Goal: Transaction & Acquisition: Purchase product/service

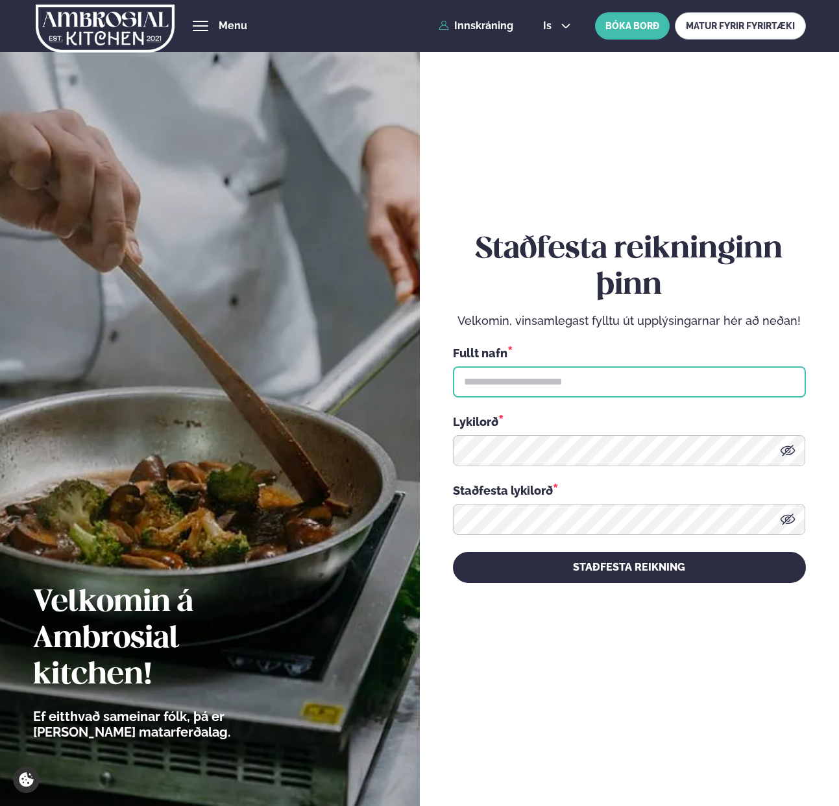
click at [541, 383] on input "text" at bounding box center [629, 381] width 353 height 31
type input "**********"
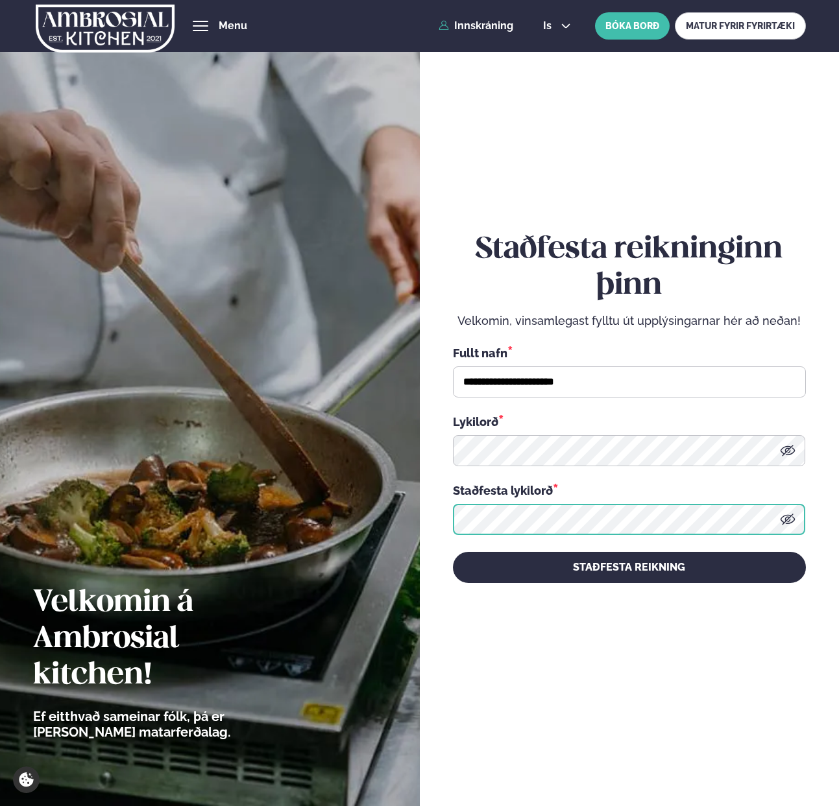
click at [453, 552] on button "STAÐFESTA REIKNING" at bounding box center [629, 567] width 353 height 31
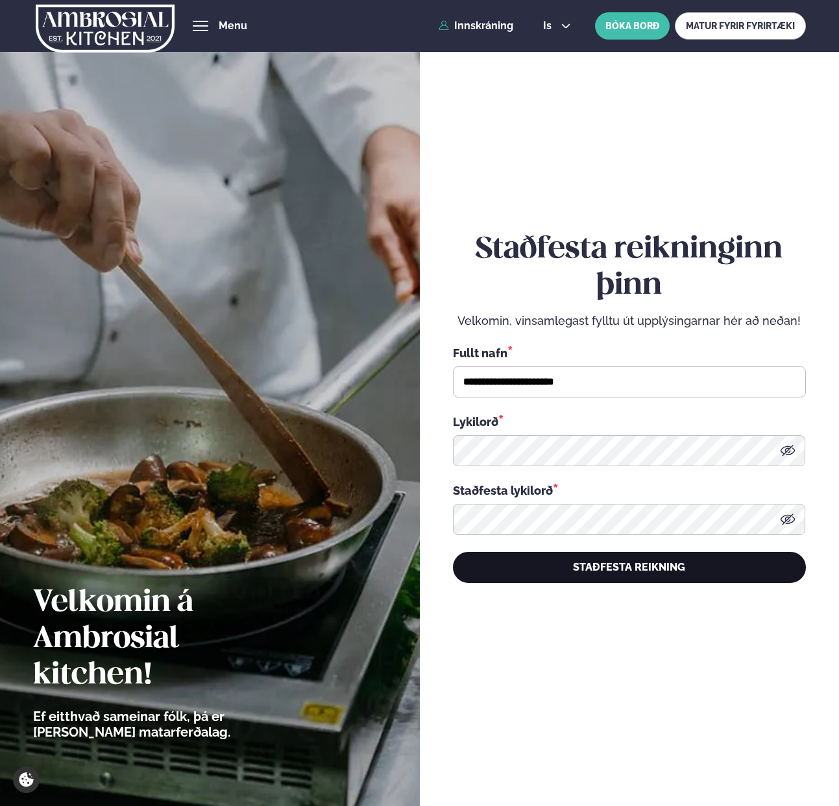
click at [559, 565] on button "STAÐFESTA REIKNING" at bounding box center [629, 567] width 353 height 31
click at [632, 564] on button "STAÐFESTA REIKNING" at bounding box center [629, 567] width 353 height 31
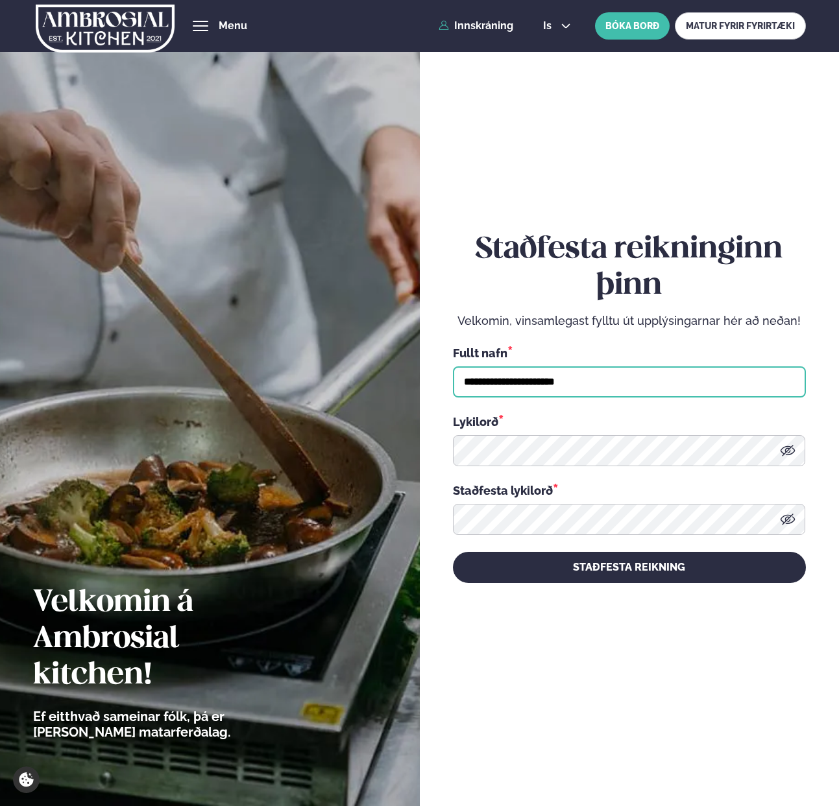
click at [596, 379] on input "**********" at bounding box center [629, 381] width 353 height 31
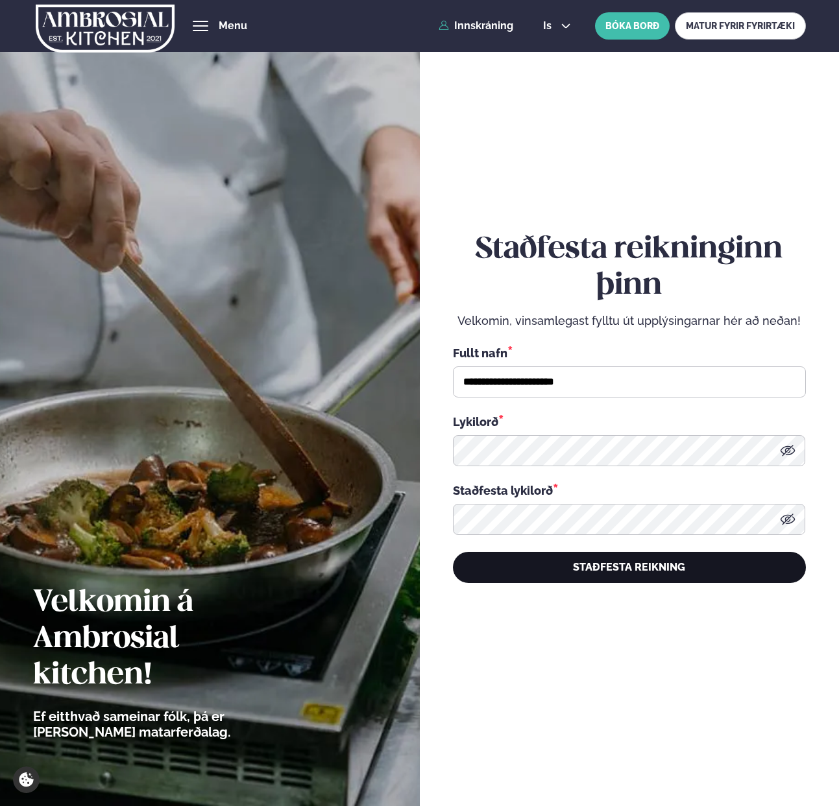
click at [608, 565] on button "STAÐFESTA REIKNING" at bounding box center [629, 567] width 353 height 31
click at [593, 576] on button "STAÐFESTA REIKNING" at bounding box center [629, 567] width 353 height 31
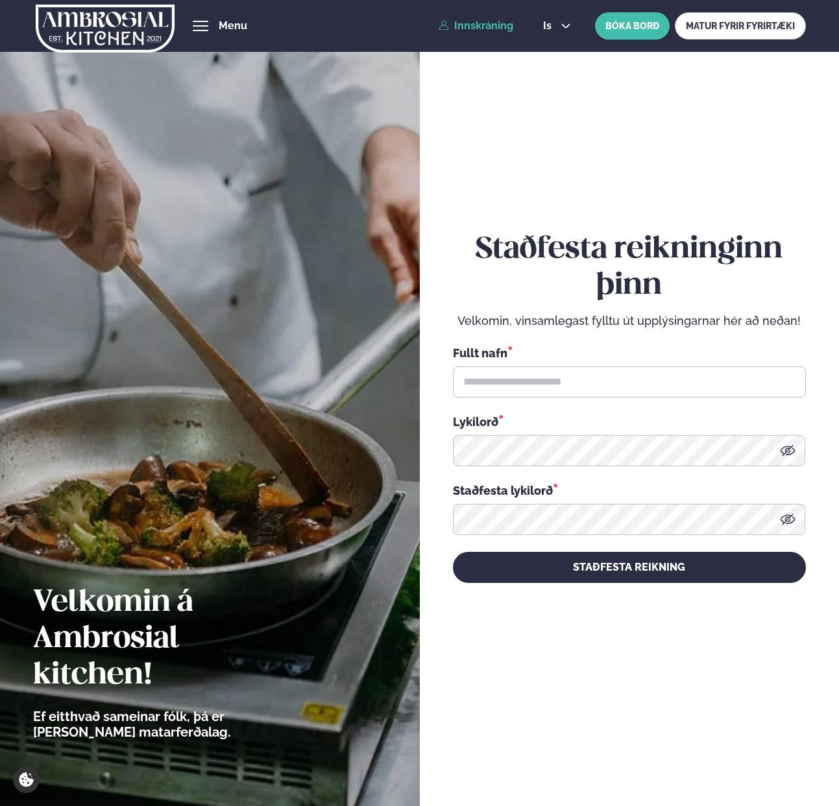
click at [485, 20] on link "Innskráning" at bounding box center [475, 26] width 75 height 12
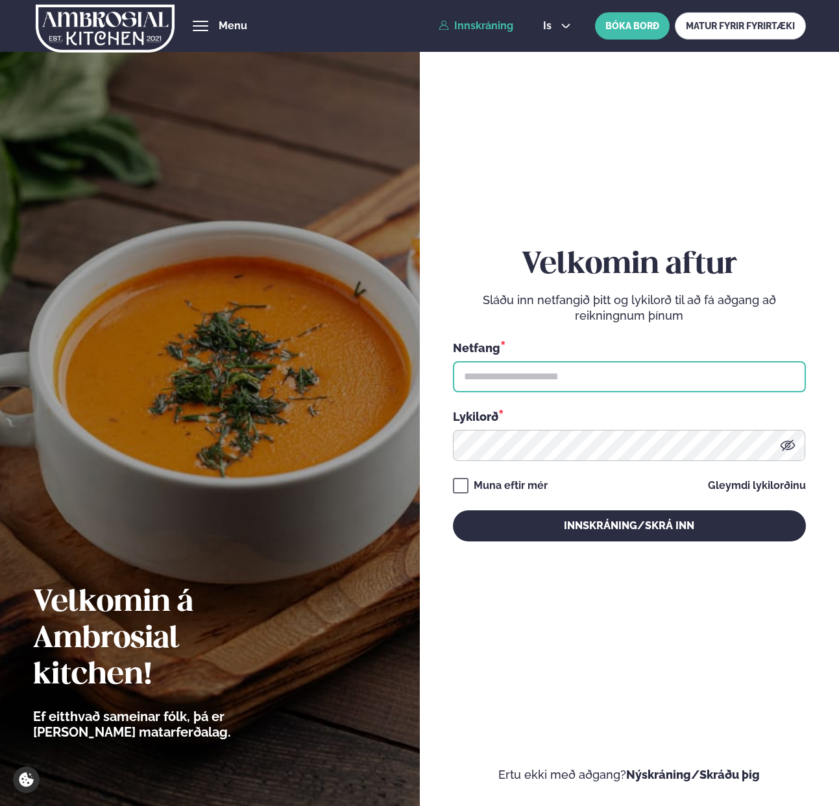
click at [497, 387] on input "text" at bounding box center [629, 376] width 353 height 31
paste input "**********"
type input "**********"
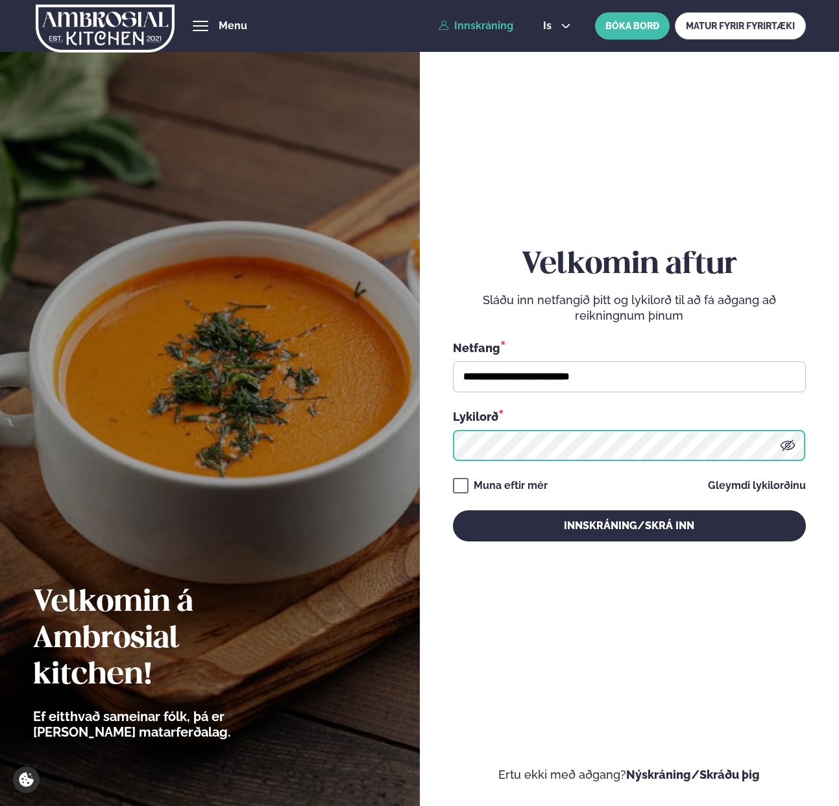
click at [453, 510] on button "Innskráning/Skrá inn" at bounding box center [629, 525] width 353 height 31
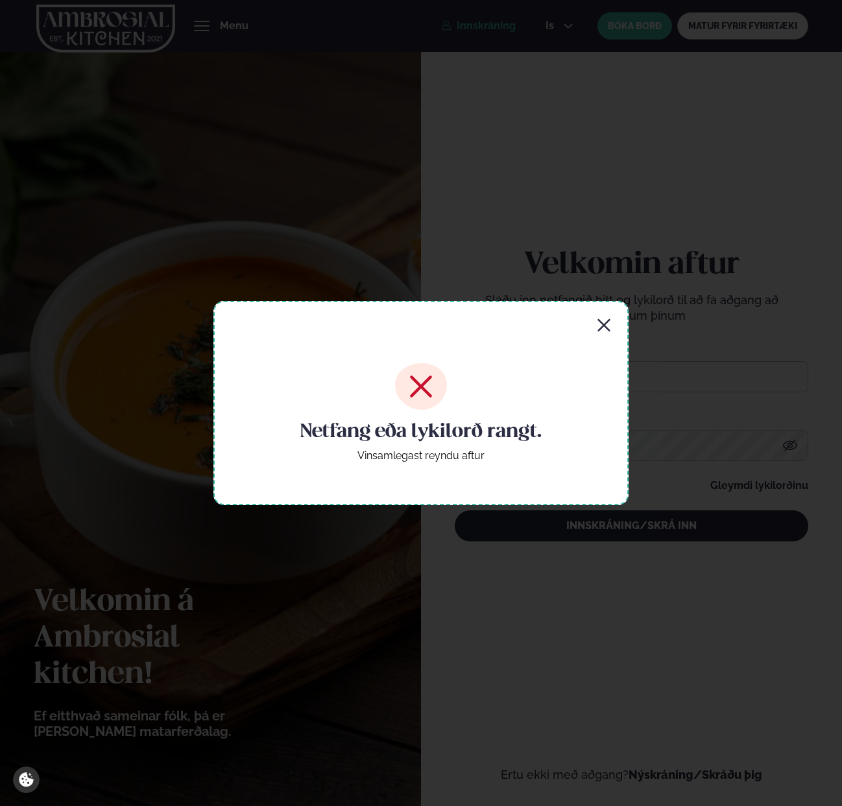
click at [607, 320] on icon "button" at bounding box center [604, 326] width 16 height 16
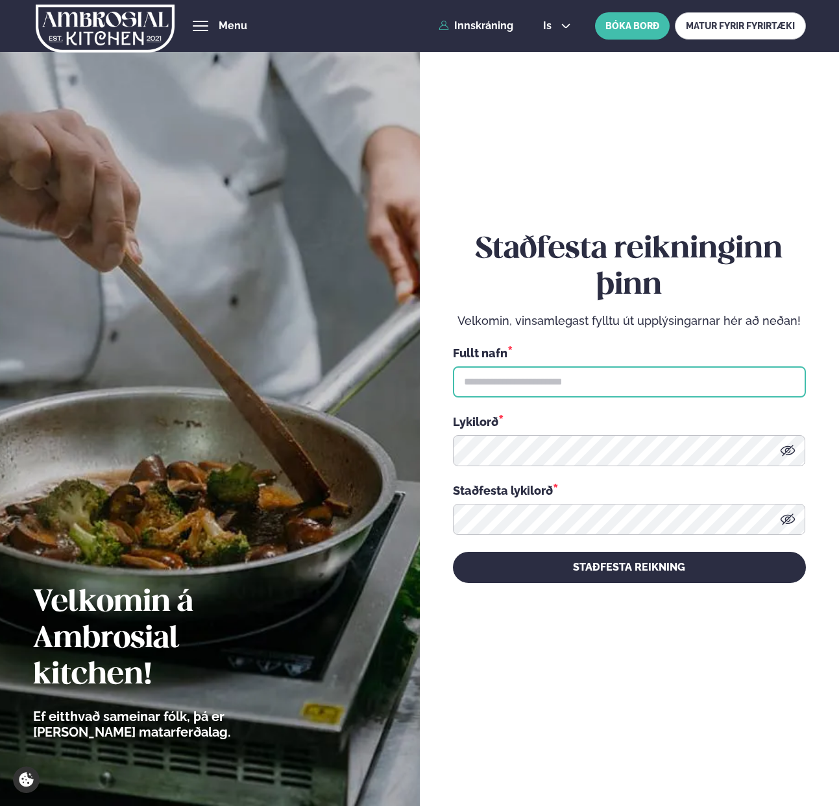
click at [525, 380] on input "text" at bounding box center [629, 381] width 353 height 31
type input "**********"
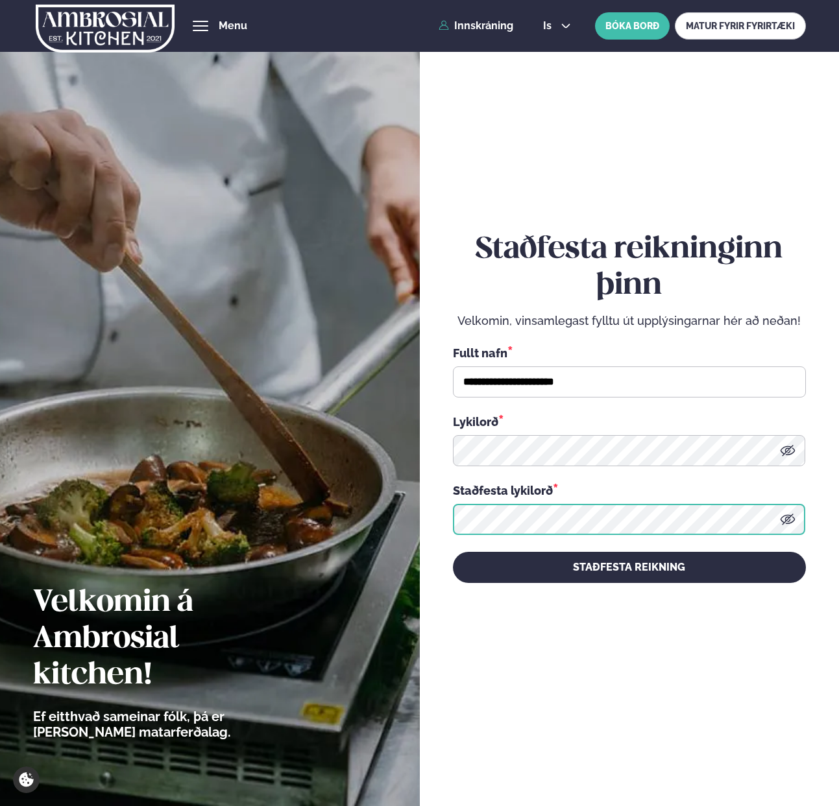
click at [453, 552] on button "STAÐFESTA REIKNING" at bounding box center [629, 567] width 353 height 31
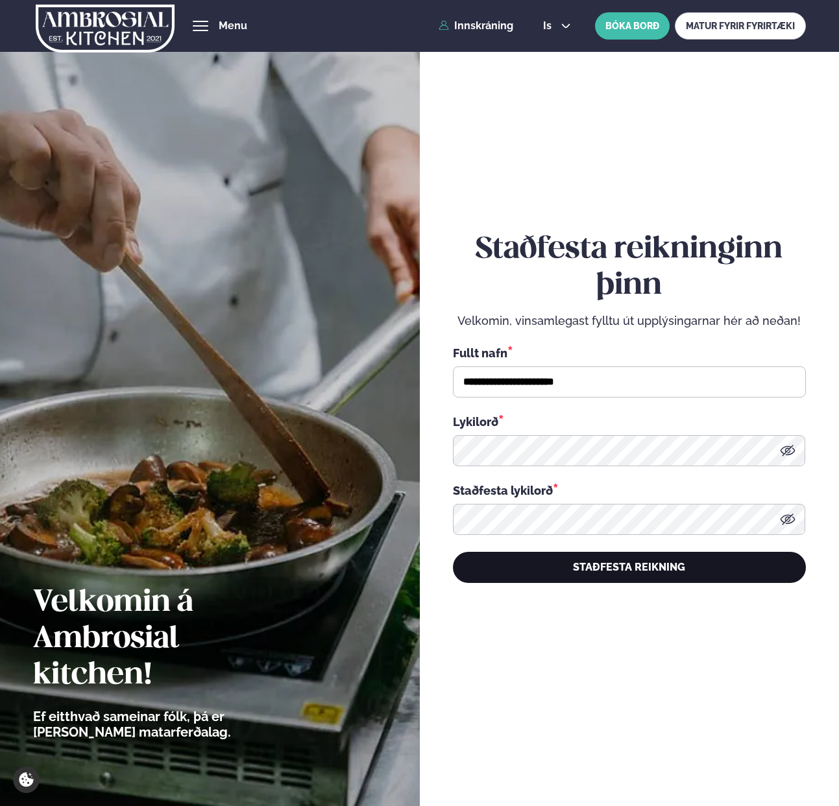
click at [726, 580] on button "STAÐFESTA REIKNING" at bounding box center [629, 567] width 353 height 31
click at [708, 575] on button "STAÐFESTA REIKNING" at bounding box center [629, 567] width 353 height 31
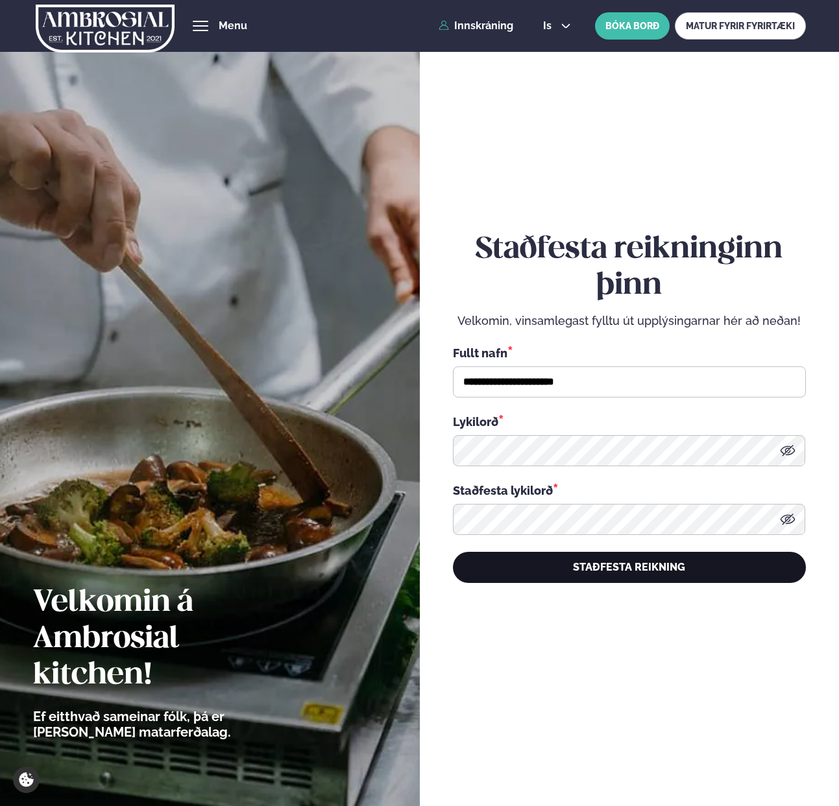
click at [708, 575] on button "STAÐFESTA REIKNING" at bounding box center [629, 567] width 353 height 31
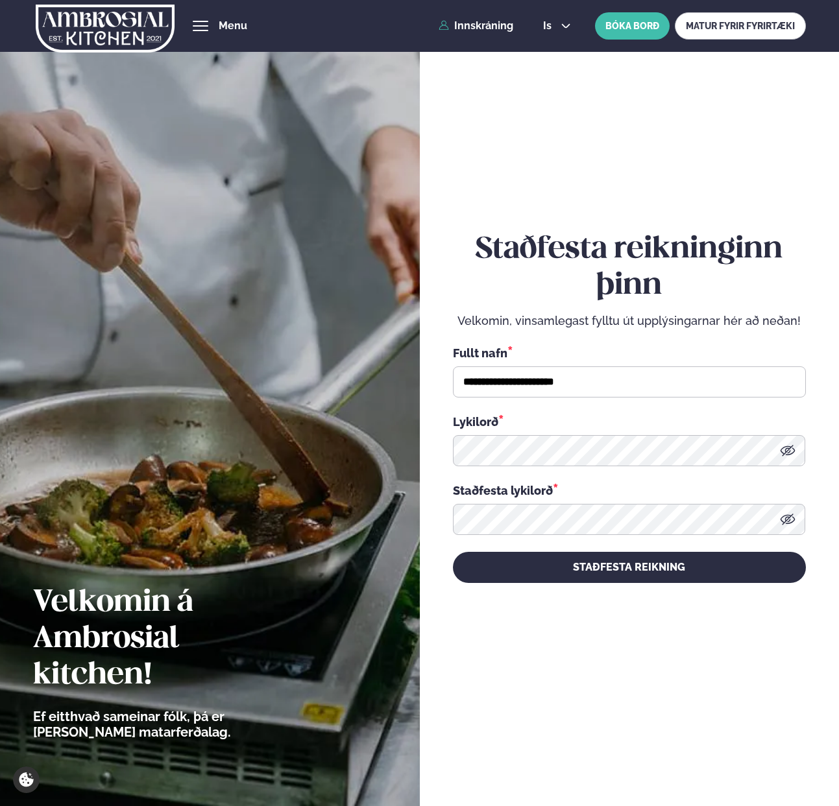
click at [792, 518] on icon at bounding box center [788, 520] width 16 height 16
click at [787, 451] on icon at bounding box center [788, 451] width 16 height 16
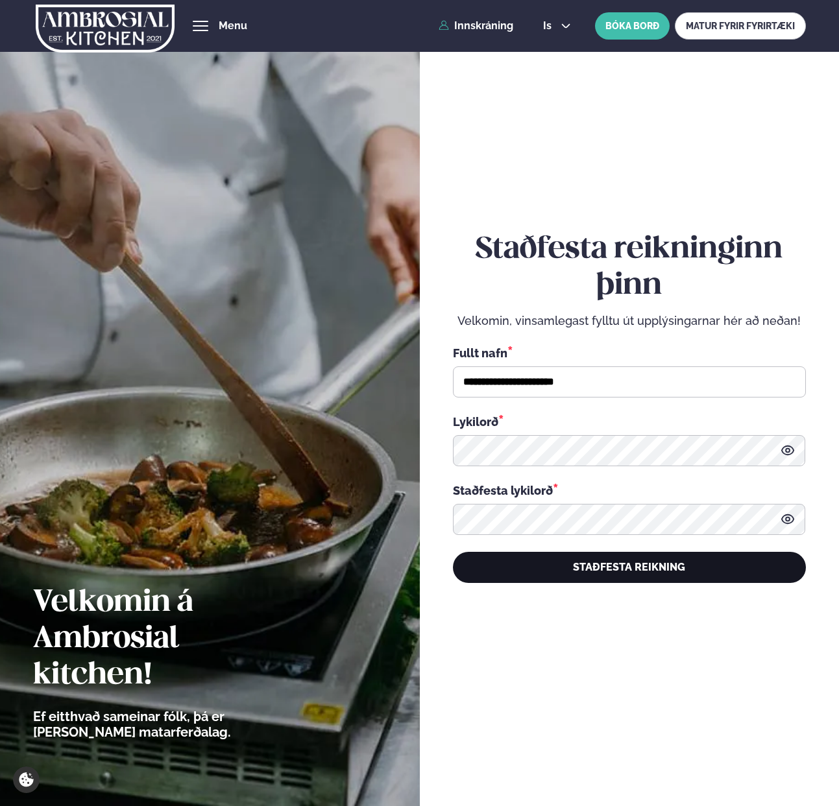
click at [658, 558] on button "STAÐFESTA REIKNING" at bounding box center [629, 567] width 353 height 31
click at [590, 571] on button "STAÐFESTA REIKNING" at bounding box center [629, 567] width 353 height 31
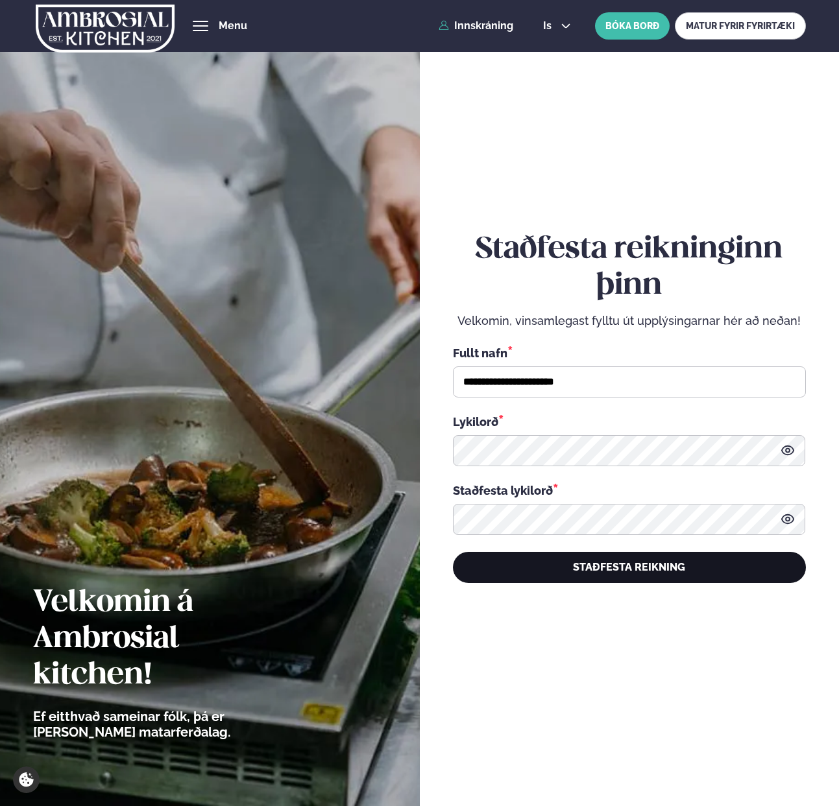
click at [584, 570] on button "STAÐFESTA REIKNING" at bounding box center [629, 567] width 353 height 31
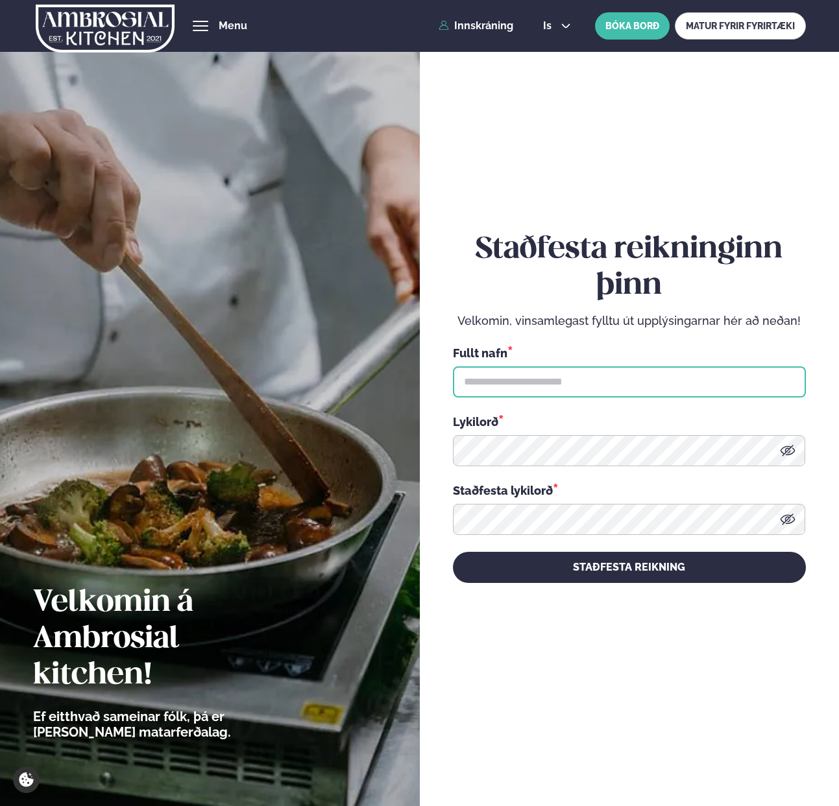
click at [531, 385] on input "text" at bounding box center [629, 381] width 353 height 31
type input "**********"
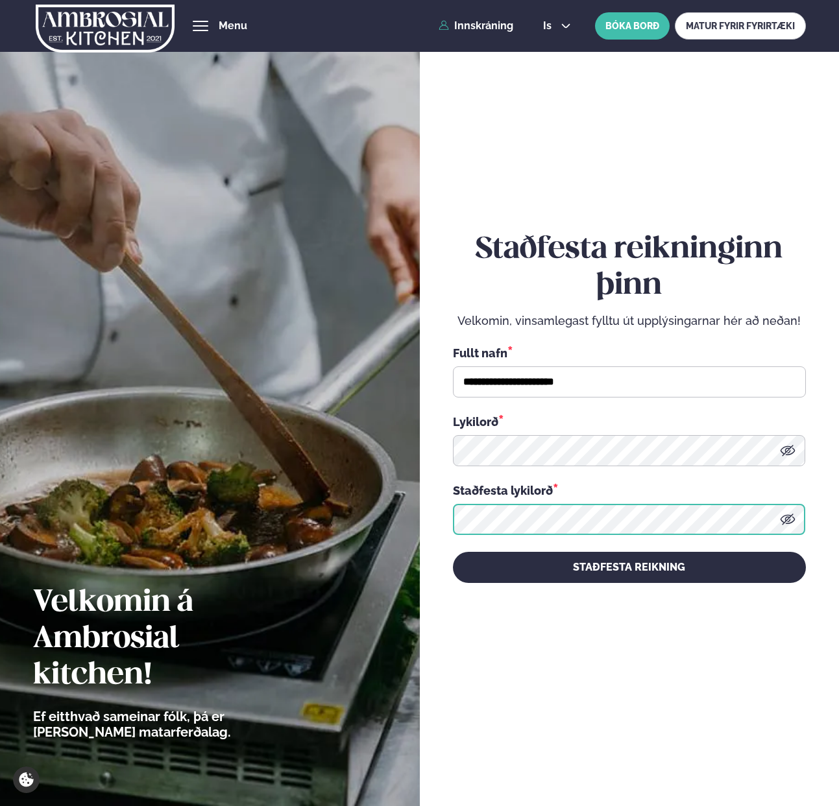
click at [453, 552] on button "STAÐFESTA REIKNING" at bounding box center [629, 567] width 353 height 31
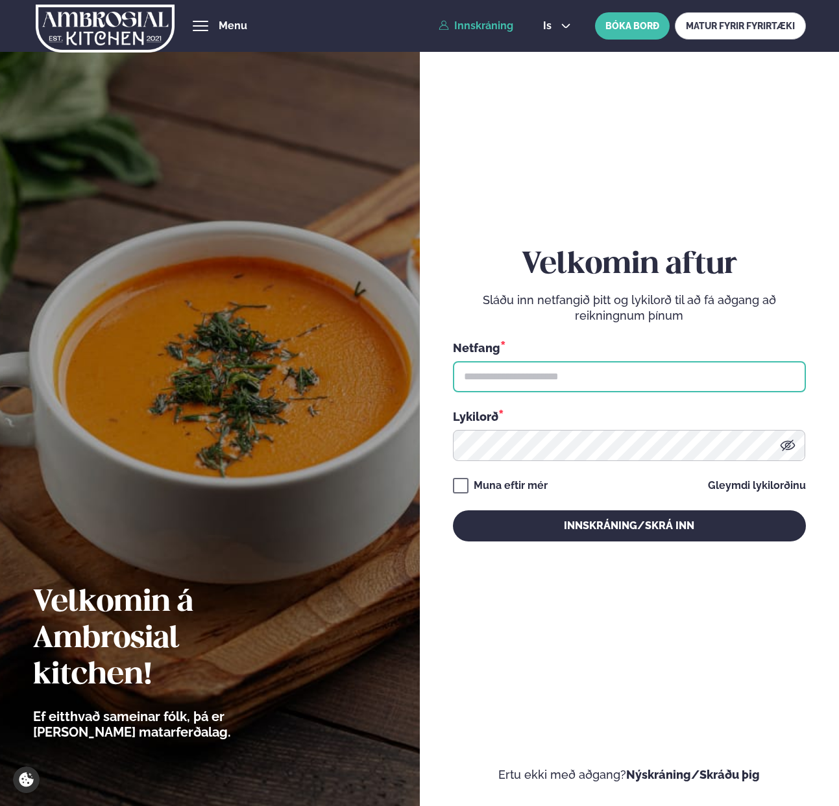
click at [492, 374] on input "text" at bounding box center [629, 376] width 353 height 31
paste input "**********"
type input "**********"
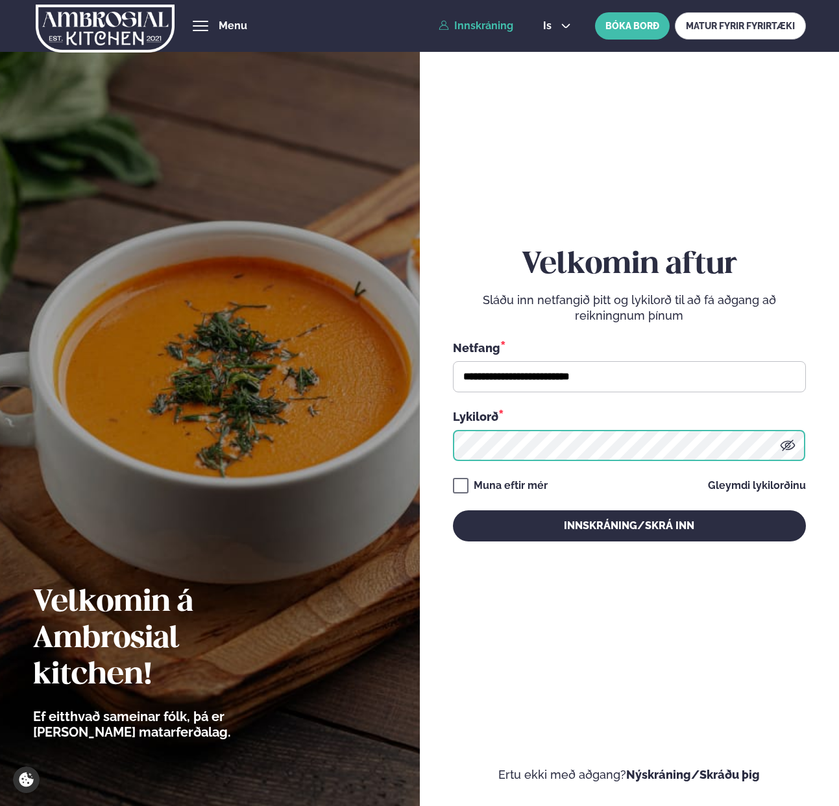
click at [453, 510] on button "Innskráning/Skrá inn" at bounding box center [629, 525] width 353 height 31
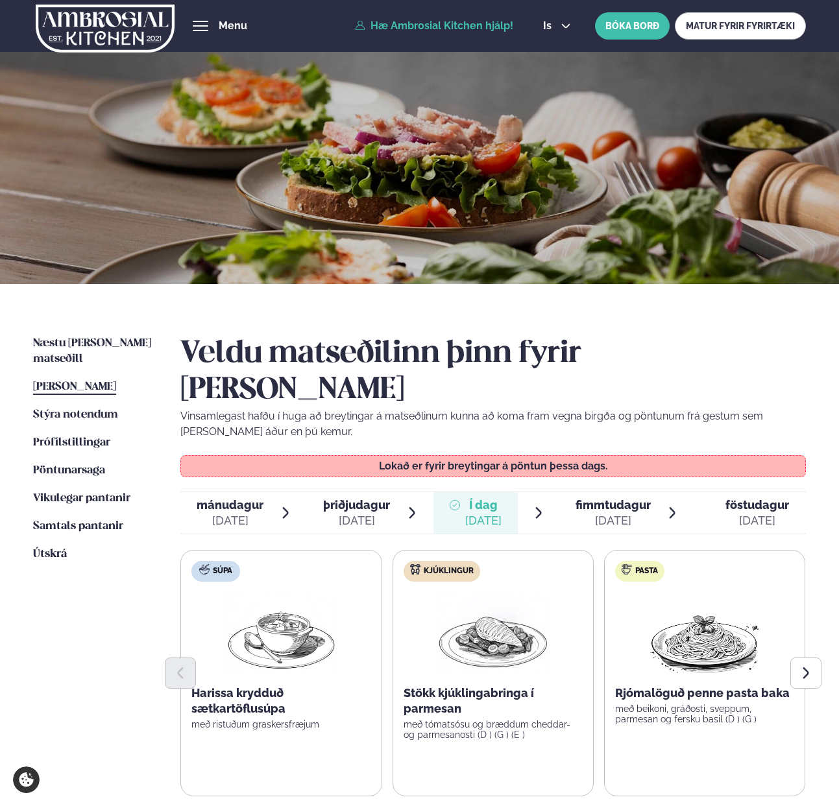
click at [582, 513] on div "[DATE]" at bounding box center [612, 521] width 75 height 16
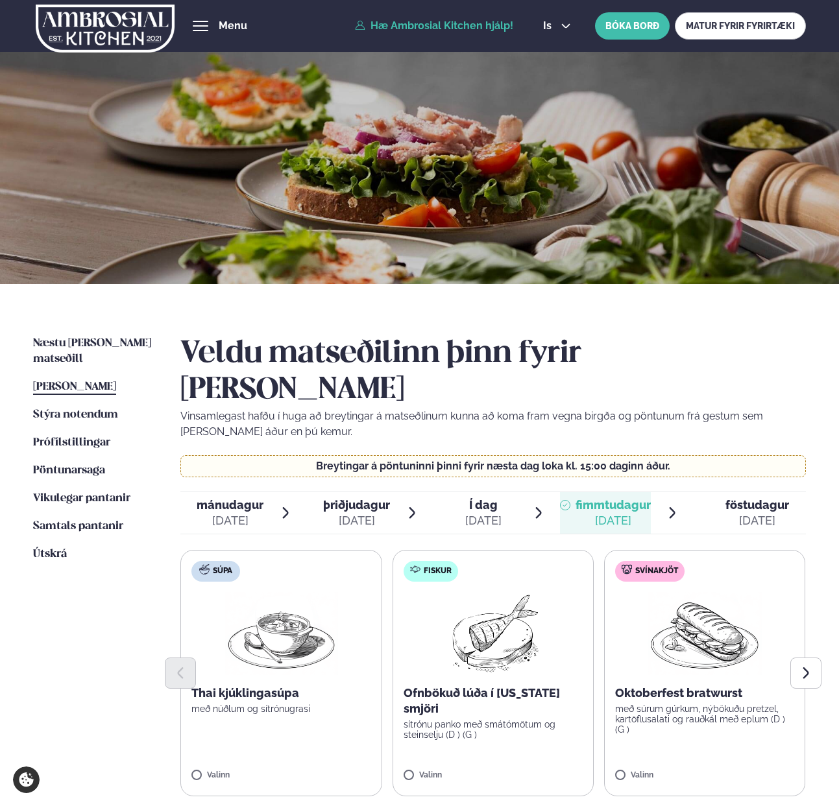
click at [421, 734] on label "Fiskur Ofnbökuð lúða í [US_STATE] smjöri sítrónu panko með smátómötum og steins…" at bounding box center [492, 673] width 201 height 246
click at [535, 763] on icon at bounding box center [531, 769] width 13 height 13
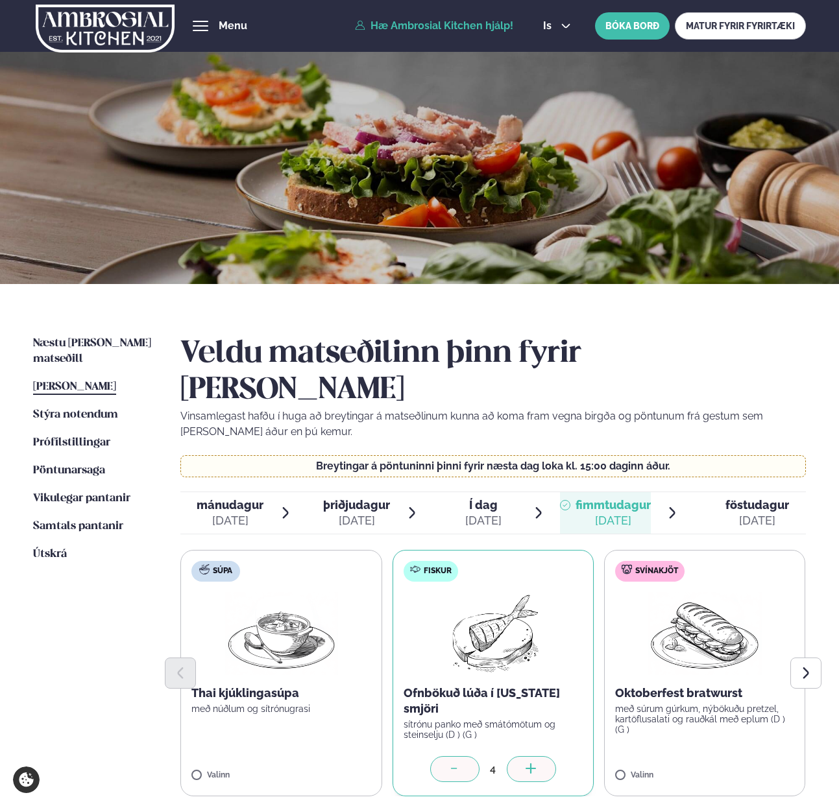
click at [535, 763] on icon at bounding box center [531, 769] width 13 height 13
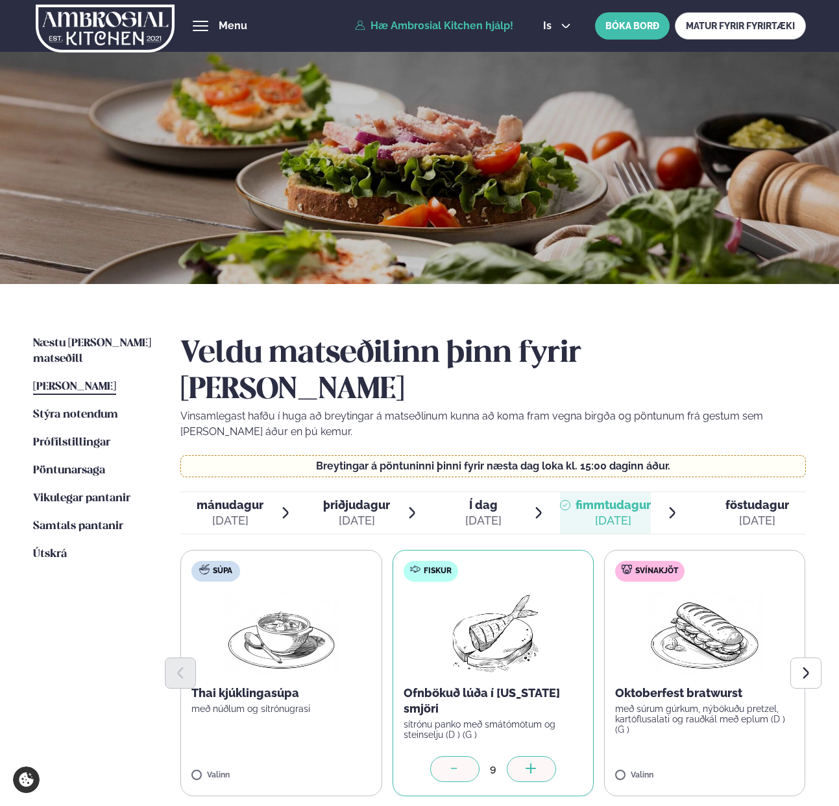
click at [535, 763] on icon at bounding box center [531, 769] width 13 height 13
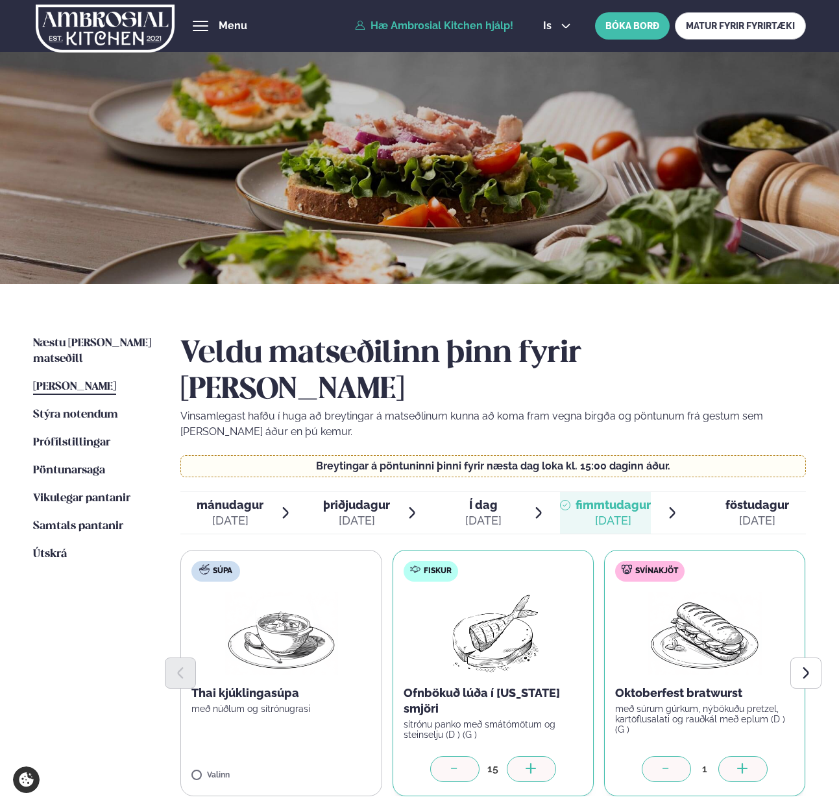
click at [745, 763] on icon at bounding box center [742, 769] width 13 height 13
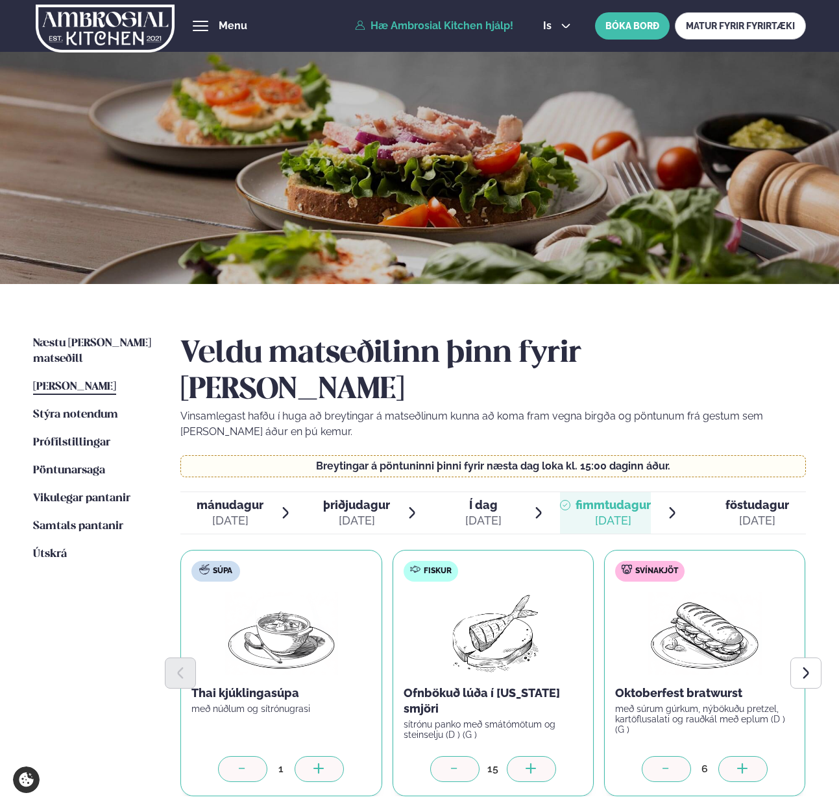
click at [309, 756] on div at bounding box center [318, 769] width 49 height 26
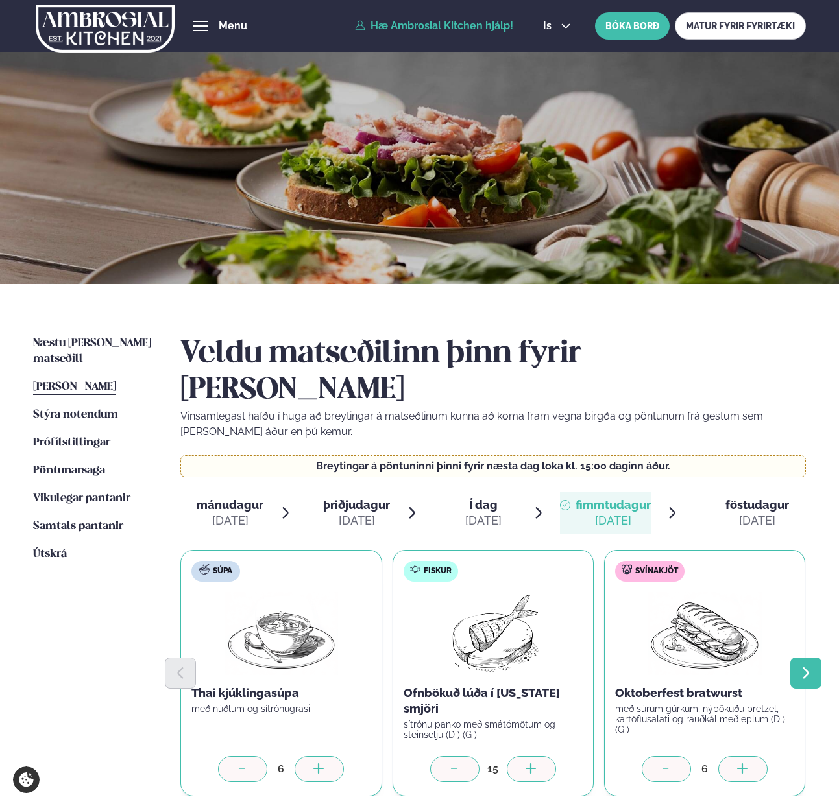
click at [809, 666] on icon "Next slide" at bounding box center [805, 673] width 14 height 14
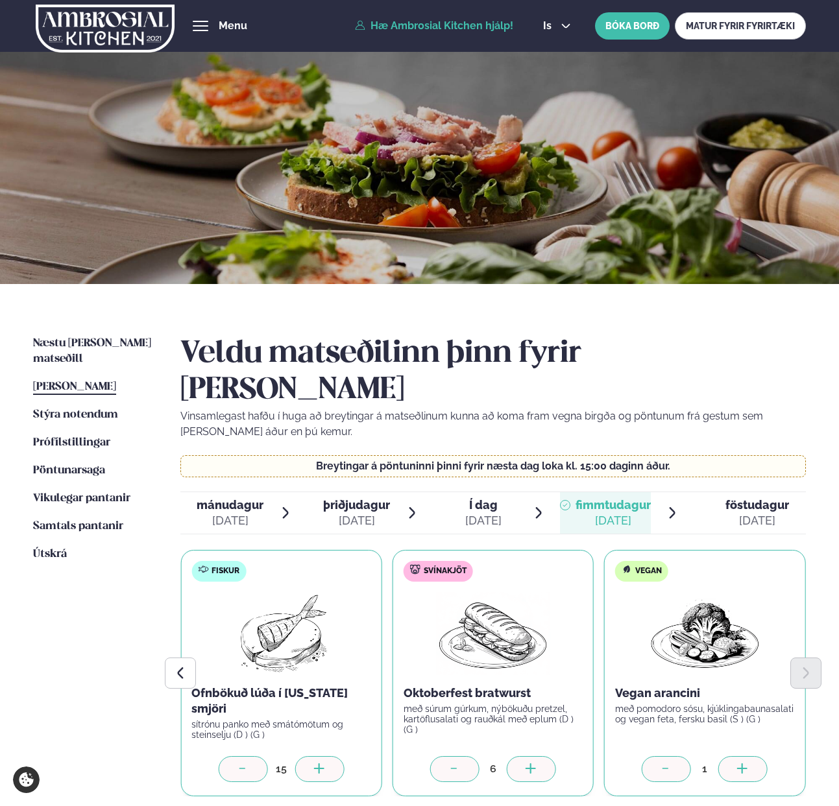
click at [744, 763] on icon at bounding box center [742, 769] width 13 height 13
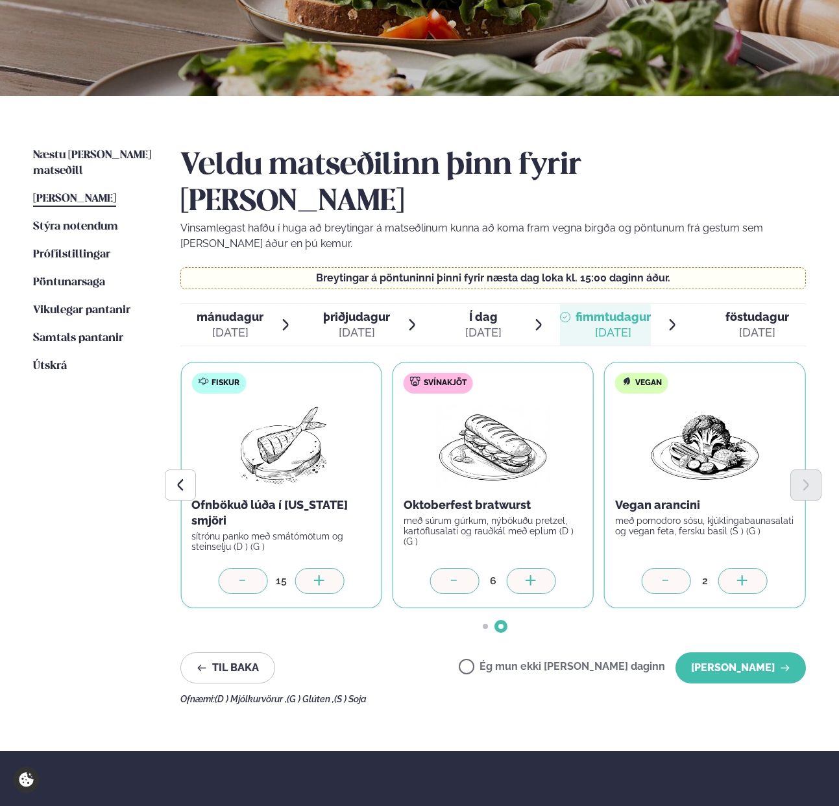
scroll to position [241, 0]
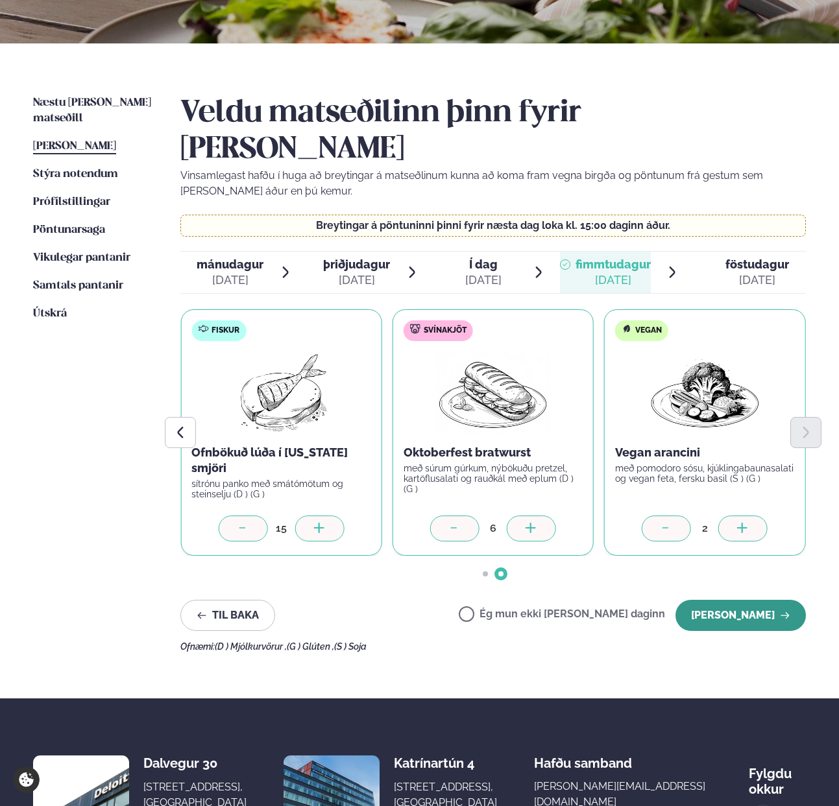
click at [756, 600] on button "[PERSON_NAME]" at bounding box center [740, 615] width 130 height 31
